Goal: Transaction & Acquisition: Purchase product/service

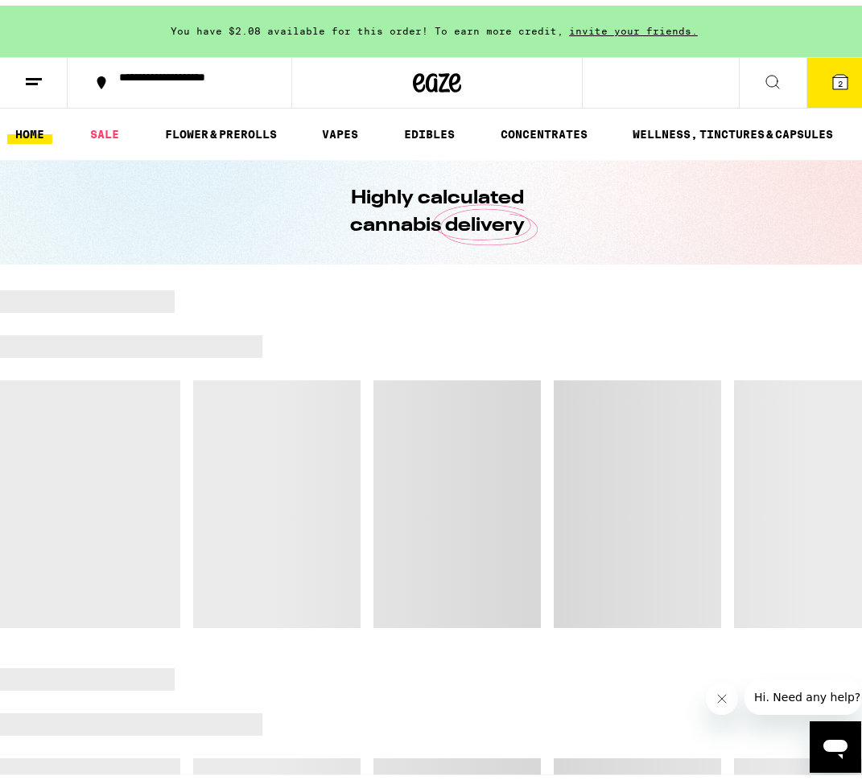
click at [51, 75] on button at bounding box center [34, 77] width 68 height 51
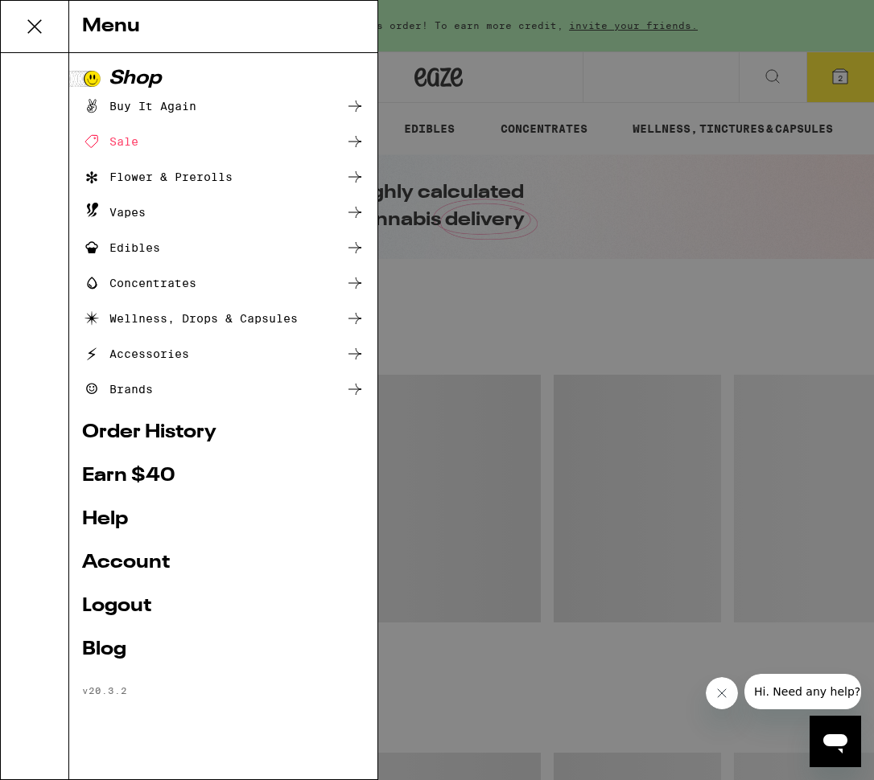
drag, startPoint x: 490, startPoint y: 12, endPoint x: 501, endPoint y: 68, distance: 56.6
click at [490, 12] on div "Menu Shop Buy It Again Sale Flower & Prerolls Vapes Edibles Concentrates Wellne…" at bounding box center [437, 390] width 874 height 780
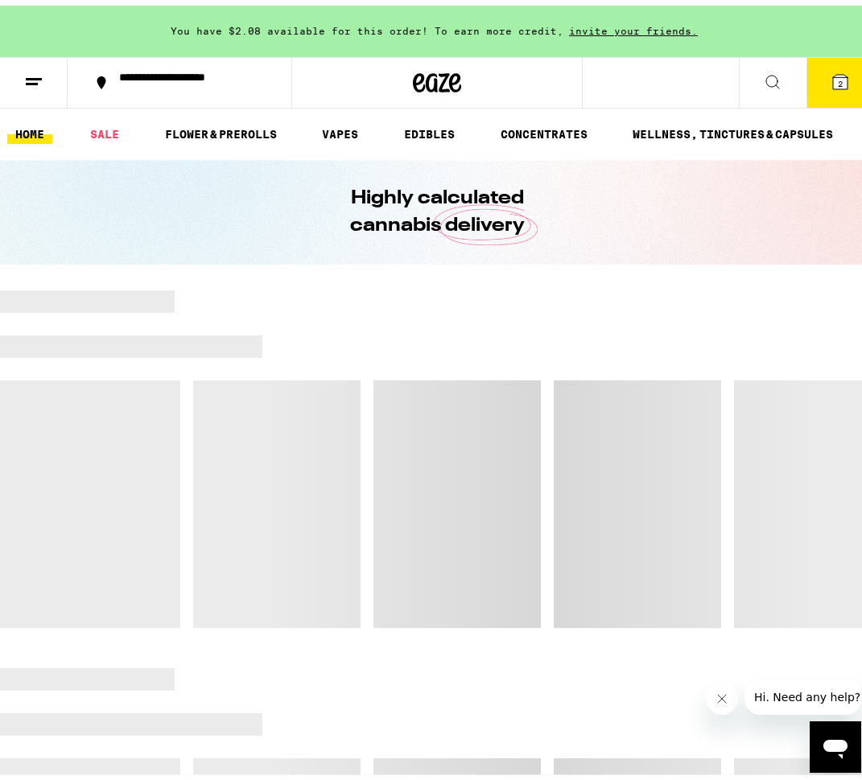
click at [820, 88] on button "2" at bounding box center [840, 77] width 68 height 50
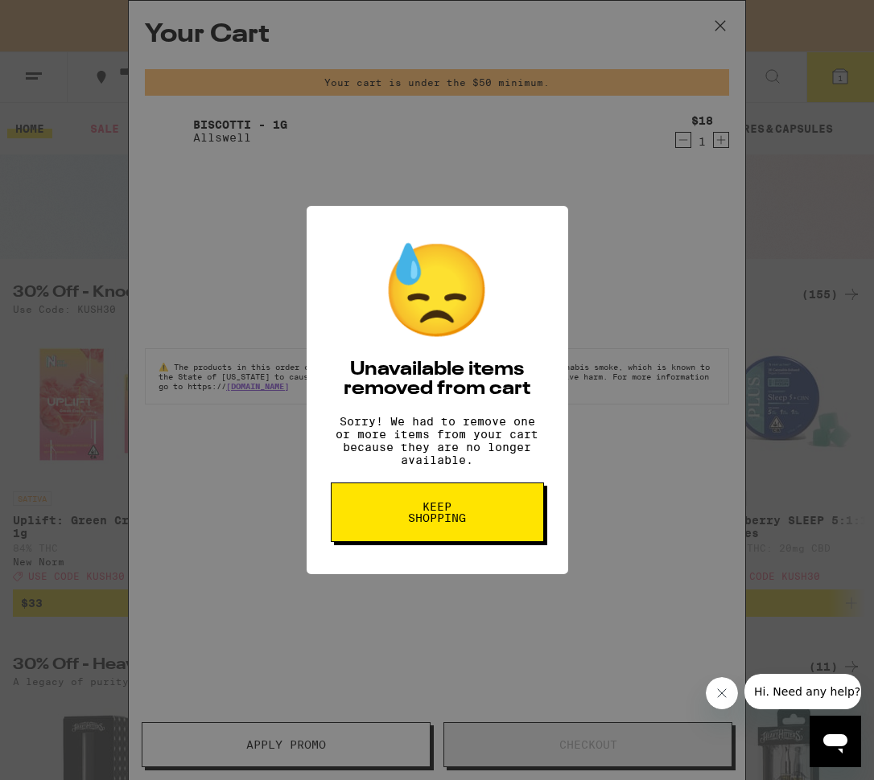
click at [488, 525] on button "Keep Shopping" at bounding box center [437, 513] width 213 height 60
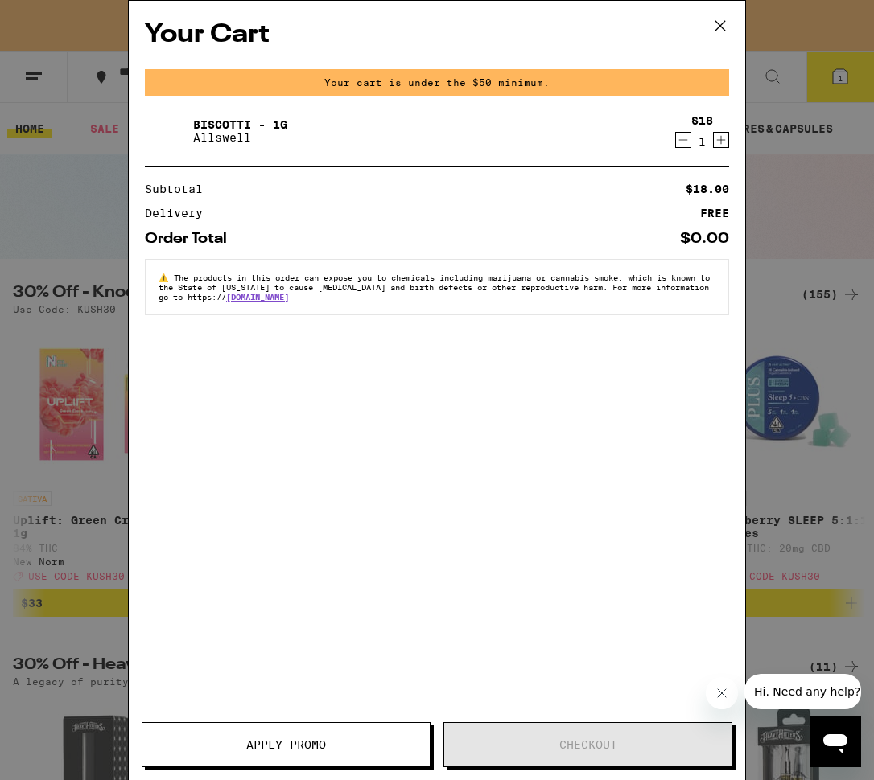
click at [723, 30] on icon at bounding box center [720, 26] width 24 height 24
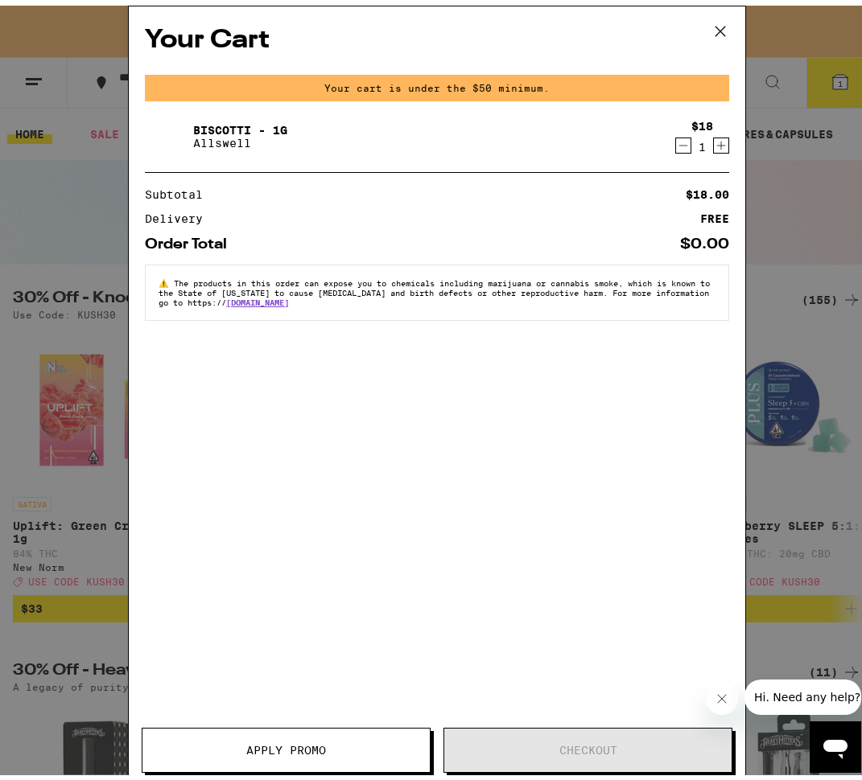
click at [720, 31] on div "Your Cart Your cart is under the $50 minimum. Biscotti - 1g Allswell $18 1 Subt…" at bounding box center [437, 390] width 874 height 780
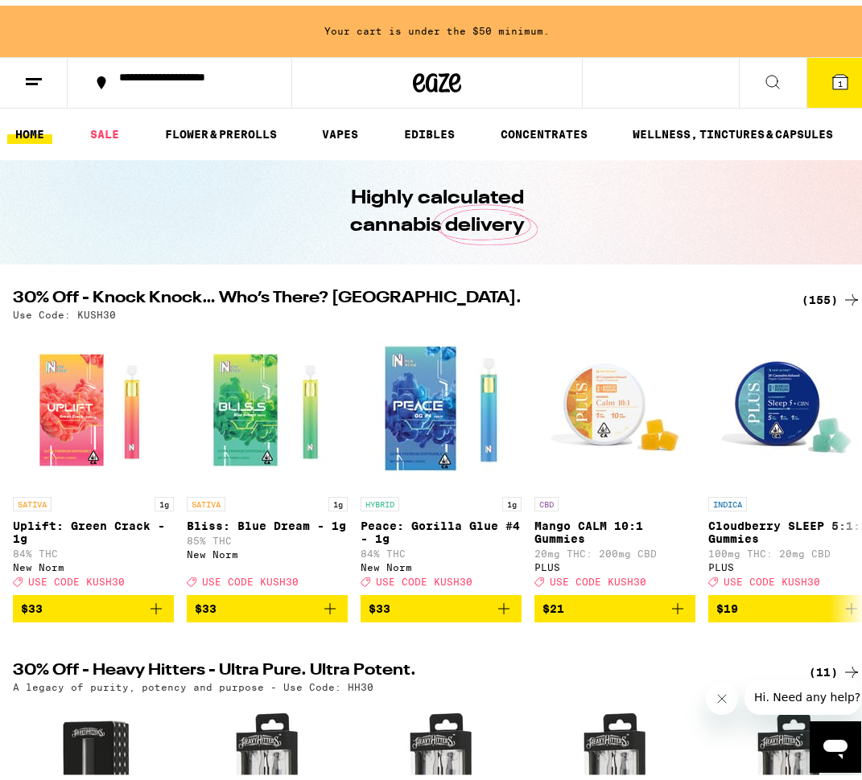
click at [41, 88] on button at bounding box center [34, 77] width 68 height 51
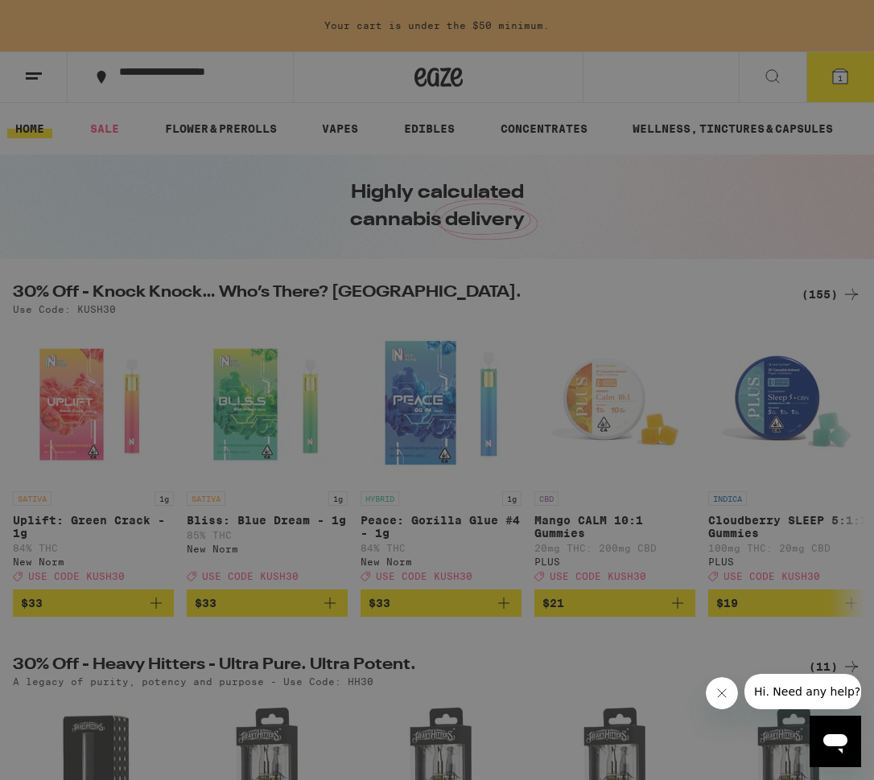
click at [133, 568] on link "Account" at bounding box center [223, 562] width 282 height 19
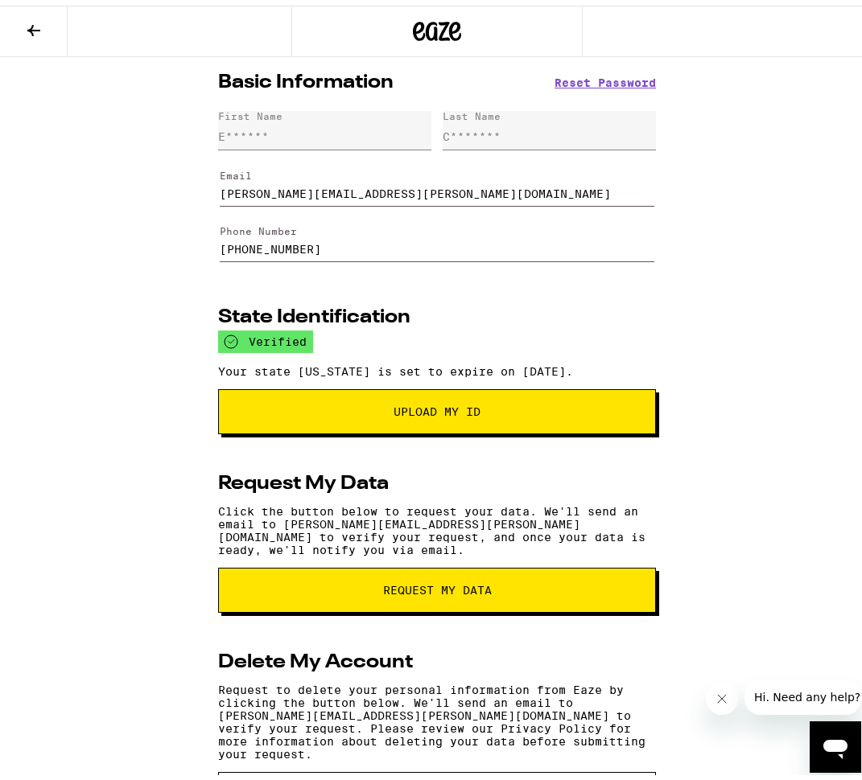
click at [28, 24] on icon at bounding box center [33, 24] width 13 height 11
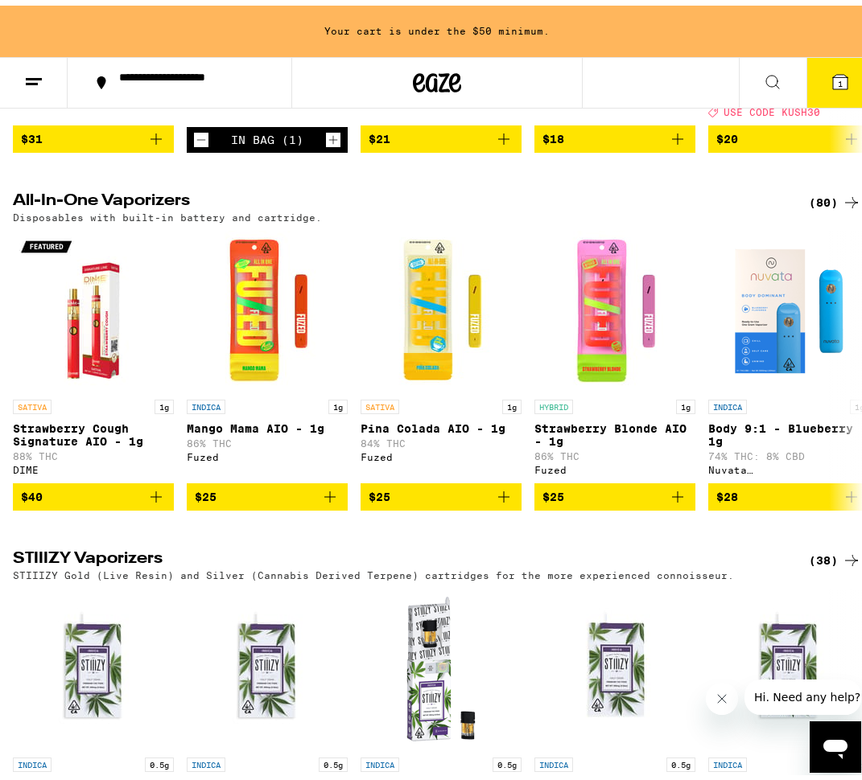
scroll to position [2688, 0]
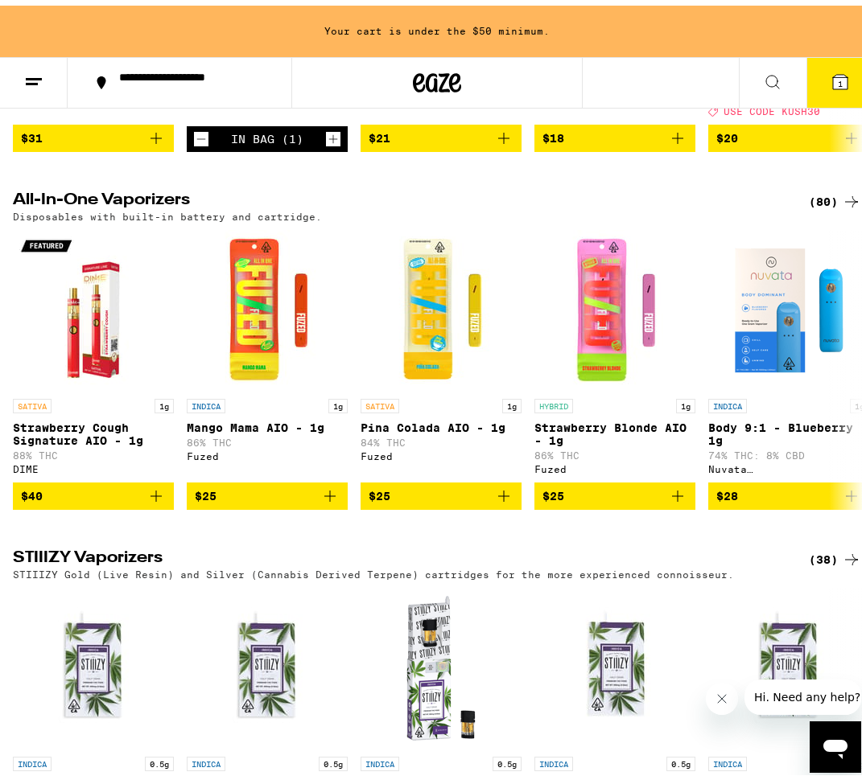
click at [204, 143] on icon "Decrement" at bounding box center [201, 133] width 14 height 19
